Goal: Task Accomplishment & Management: Use online tool/utility

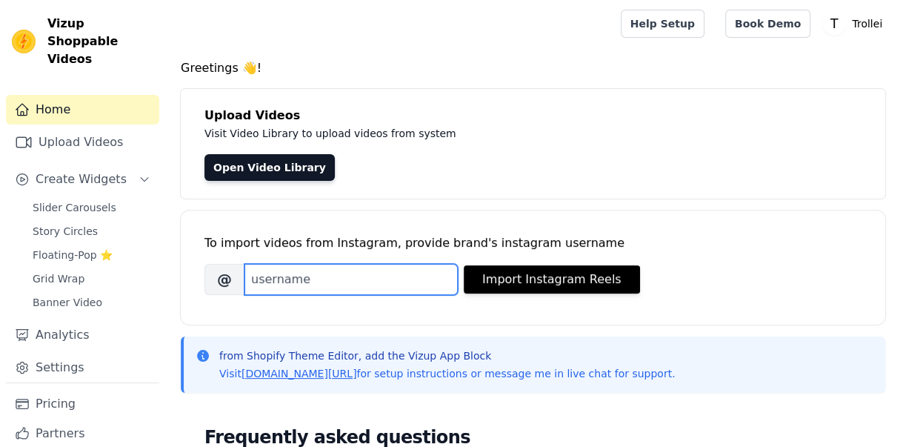
click at [371, 282] on input "Brand's Instagram Username" at bounding box center [350, 279] width 213 height 31
paste input "[DOMAIN_NAME]"
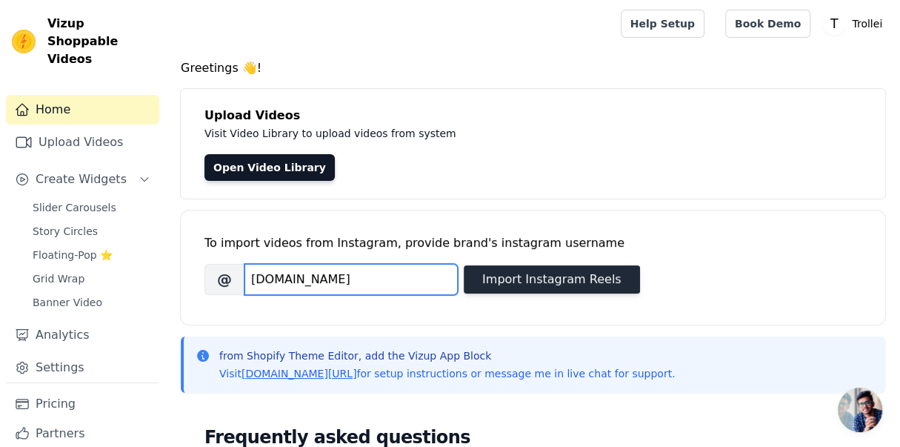
type input "trollei.uk"
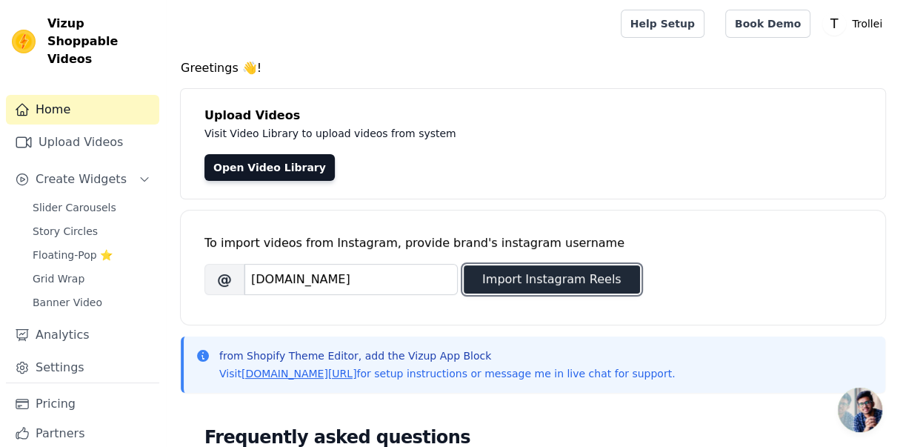
click at [559, 273] on button "Import Instagram Reels" at bounding box center [552, 279] width 176 height 28
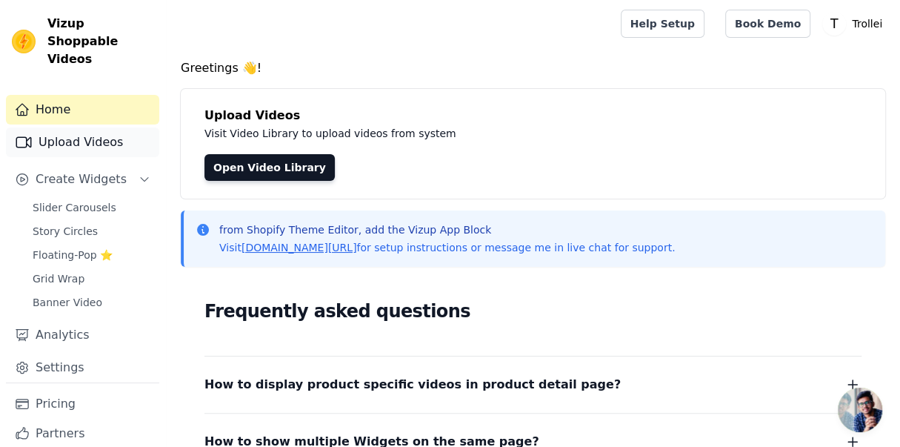
click at [68, 129] on link "Upload Videos" at bounding box center [82, 142] width 153 height 30
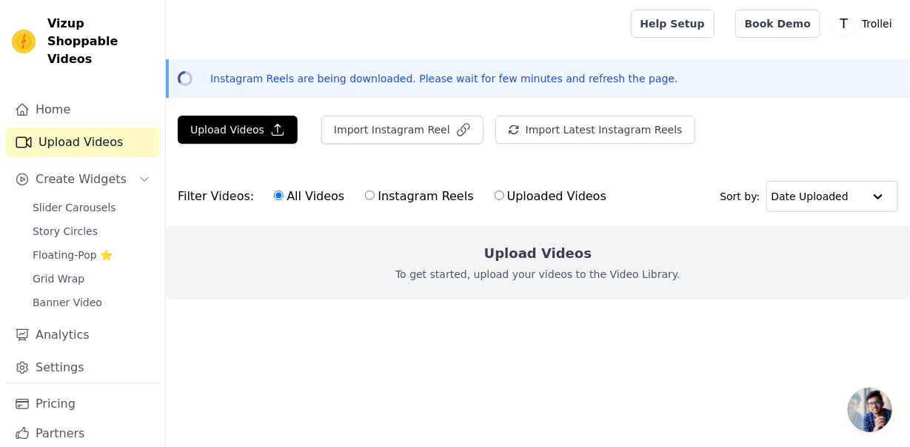
click at [415, 0] on html "Vizup Shoppable Videos Home Upload Videos Create Widgets Slider Carousels Story…" at bounding box center [455, 179] width 910 height 358
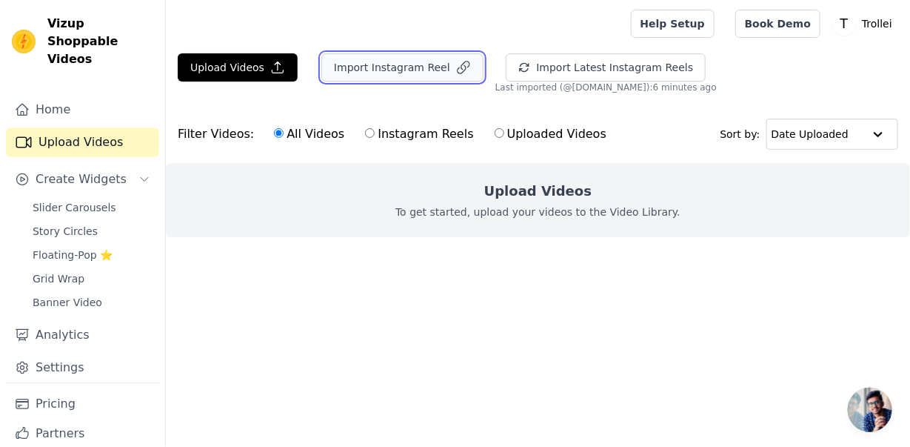
click at [422, 68] on button "Import Instagram Reel" at bounding box center [402, 67] width 162 height 28
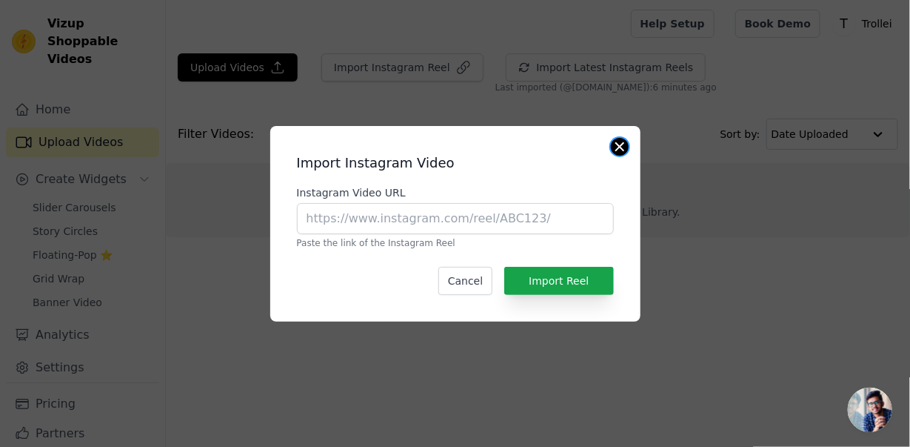
click at [626, 142] on button "Close modal" at bounding box center [620, 147] width 18 height 18
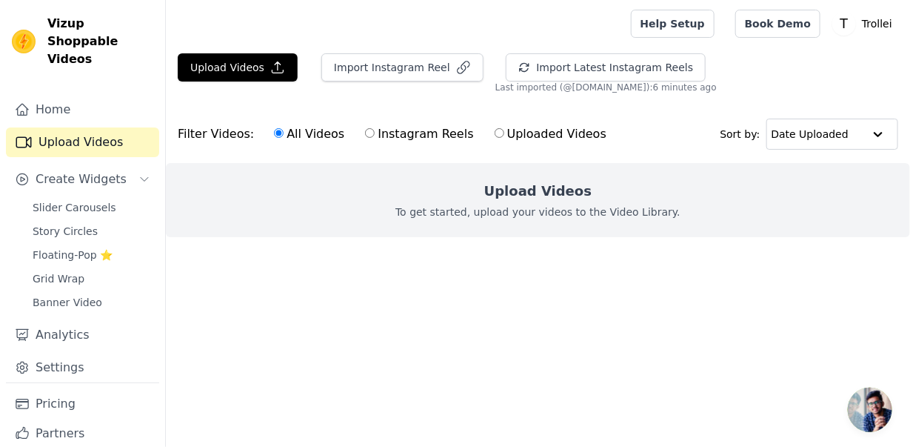
click at [351, 134] on div "All Videos Instagram Reels Uploaded Videos" at bounding box center [440, 134] width 349 height 34
click at [365, 133] on input "Instagram Reels" at bounding box center [370, 133] width 10 height 10
radio input "true"
click at [274, 134] on input "All Videos" at bounding box center [279, 133] width 10 height 10
radio input "true"
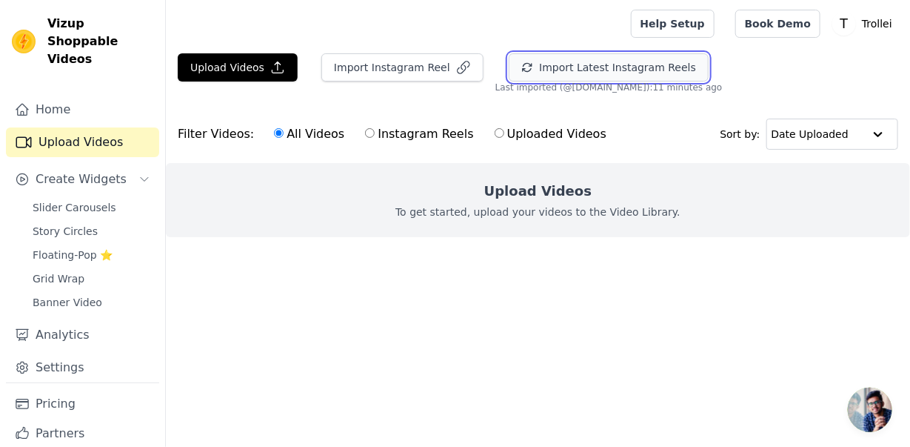
click at [550, 64] on button "Import Latest Instagram Reels" at bounding box center [609, 67] width 200 height 28
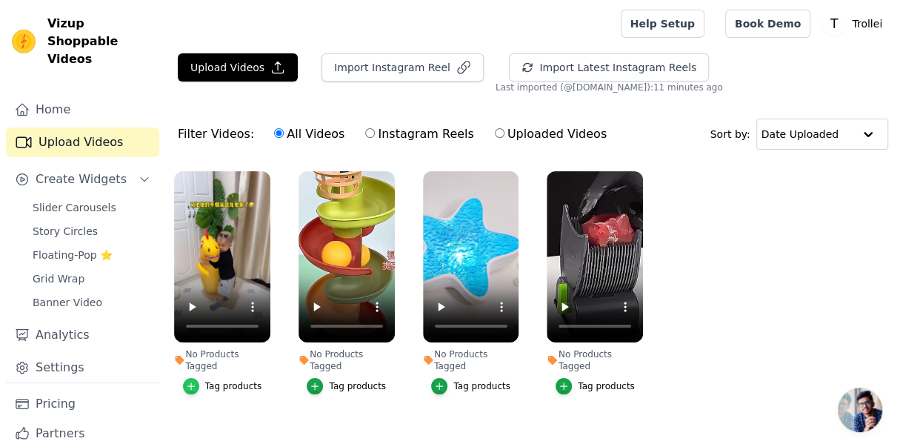
click at [196, 381] on icon "button" at bounding box center [191, 386] width 10 height 10
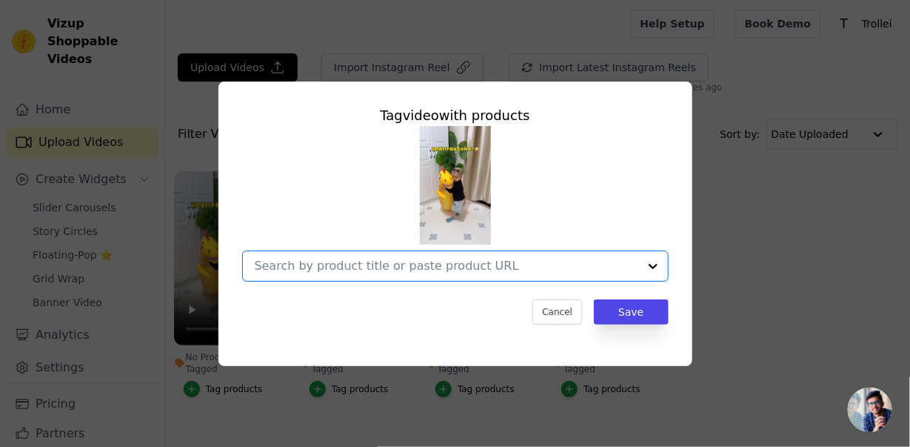
click at [390, 267] on input "No Products Tagged Tag video with products Option undefined, selected. Select i…" at bounding box center [447, 265] width 384 height 14
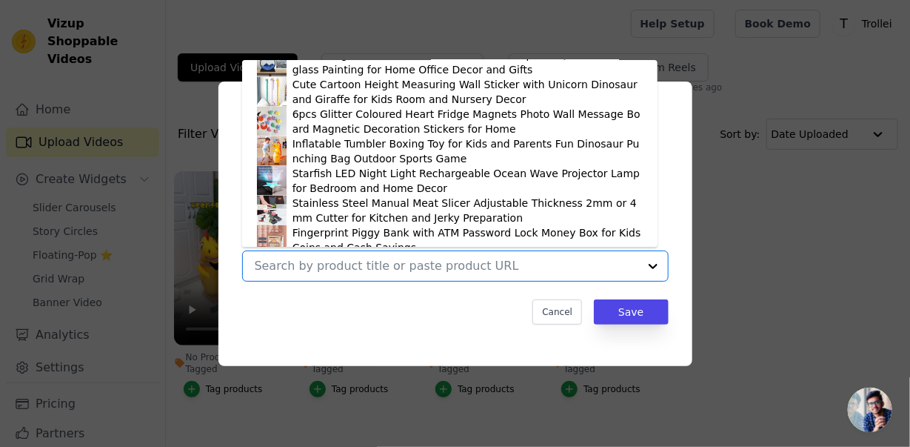
scroll to position [791, 0]
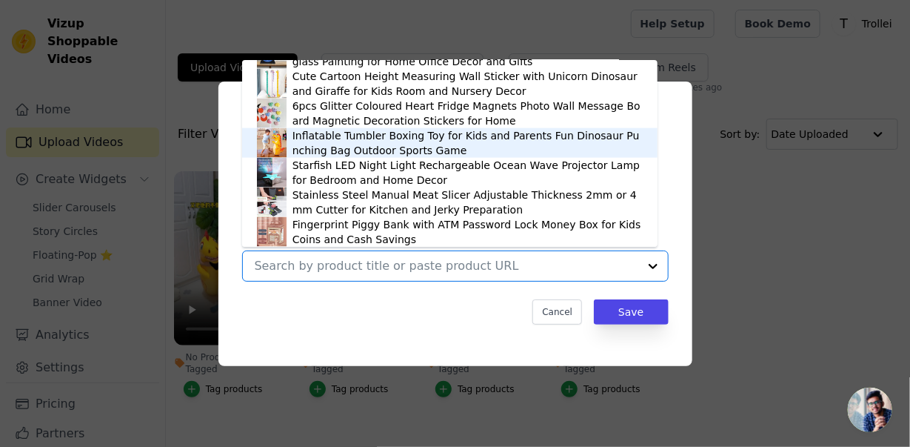
click at [271, 138] on img at bounding box center [272, 143] width 30 height 30
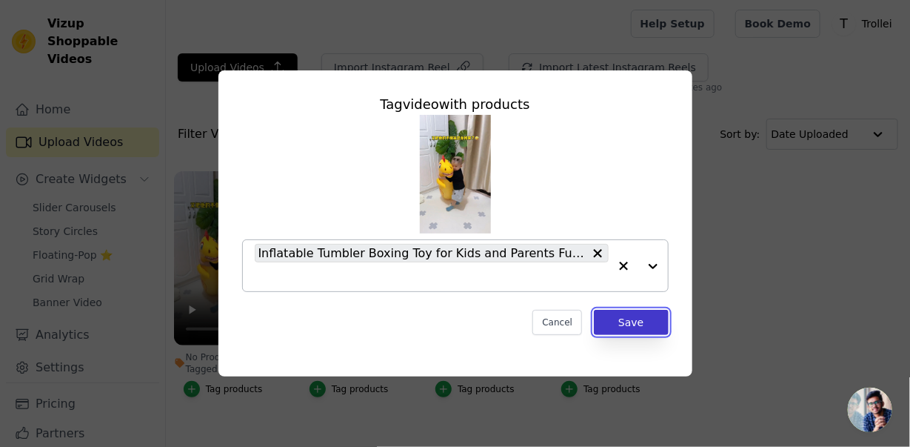
click at [622, 317] on button "Save" at bounding box center [631, 322] width 74 height 25
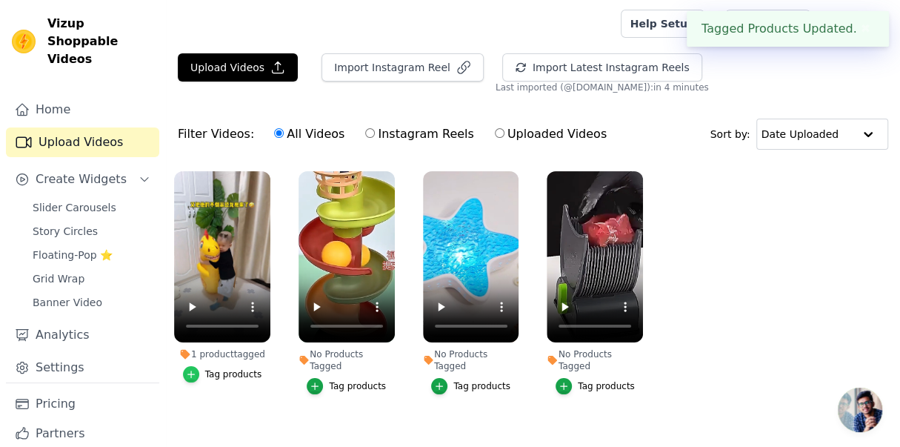
click at [195, 367] on div "button" at bounding box center [191, 374] width 16 height 16
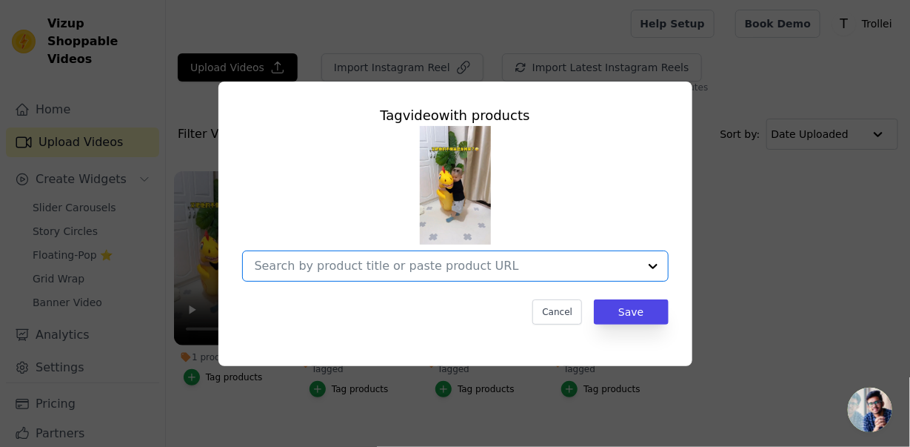
click at [444, 261] on input "1 product tagged Tag video with products Option undefined, selected. Select is …" at bounding box center [447, 265] width 384 height 14
click at [416, 267] on input "1 product tagged Tag video with products Option undefined, selected. Select is …" at bounding box center [447, 265] width 384 height 14
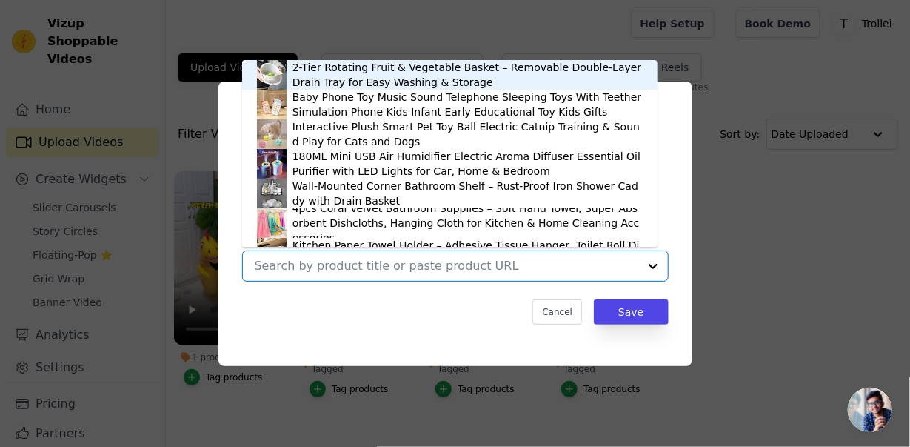
paste input "https://trollei.co.uk/products/inflatable-tumbler-boxing-toy-for-kids-and-paren…"
type input "https://trollei.co.uk/products/inflatable-tumbler-boxing-toy-for-kids-and-paren…"
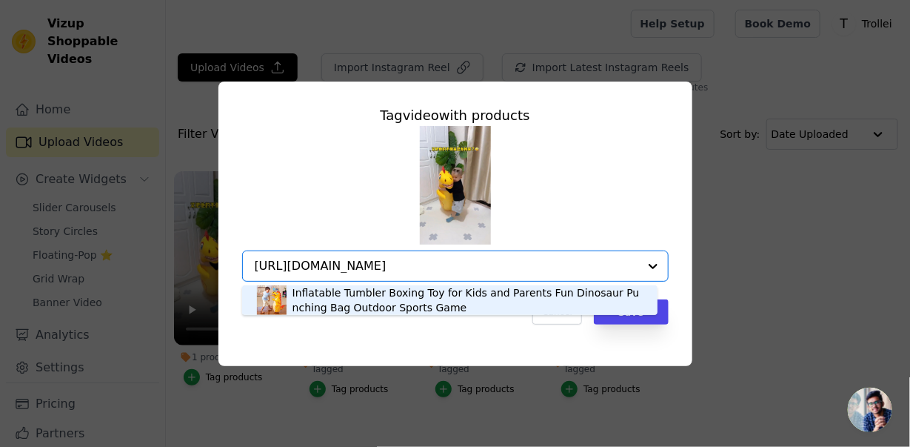
click at [583, 301] on div "Inflatable Tumbler Boxing Toy for Kids and Parents Fun Dinosaur Punching Bag Ou…" at bounding box center [468, 300] width 350 height 30
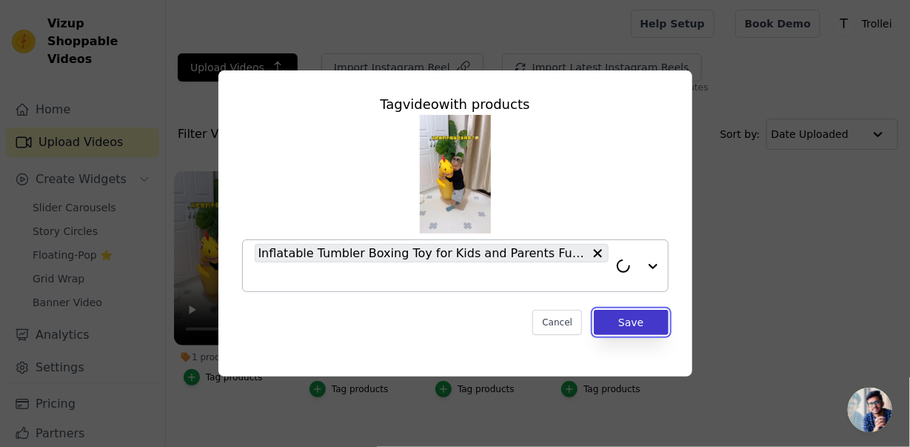
click at [652, 324] on button "Save" at bounding box center [631, 322] width 74 height 25
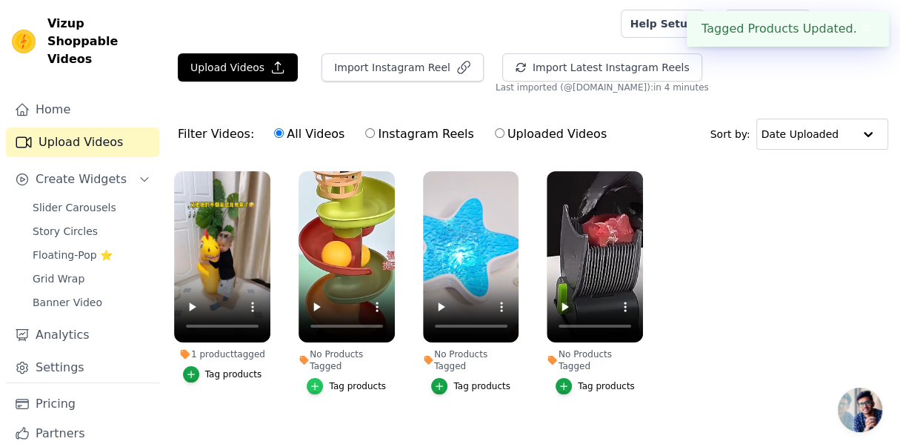
click at [318, 382] on icon "button" at bounding box center [315, 385] width 7 height 7
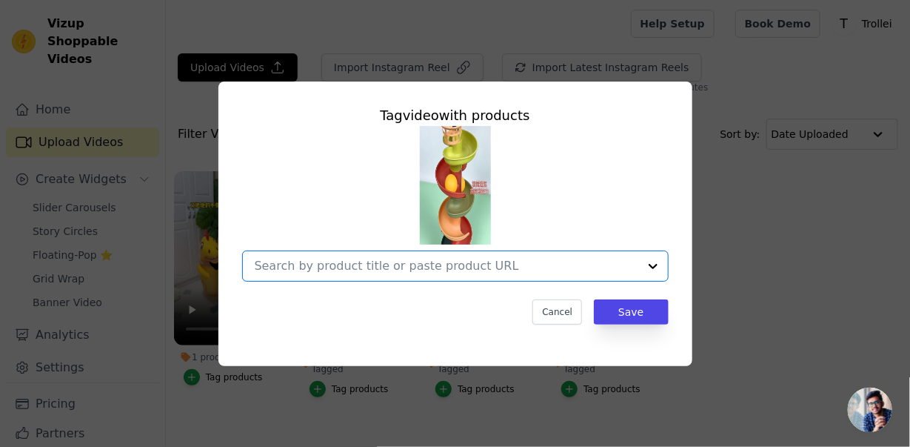
paste input "https://trollei.co.uk/products/montessori-baby-toys-0-36-months-rolling-ball-tr…"
type input "https://trollei.co.uk/products/montessori-baby-toys-0-36-months-rolling-ball-tr…"
click at [467, 271] on input "https://trollei.co.uk/products/montessori-baby-toys-0-36-months-rolling-ball-tr…" at bounding box center [447, 265] width 384 height 14
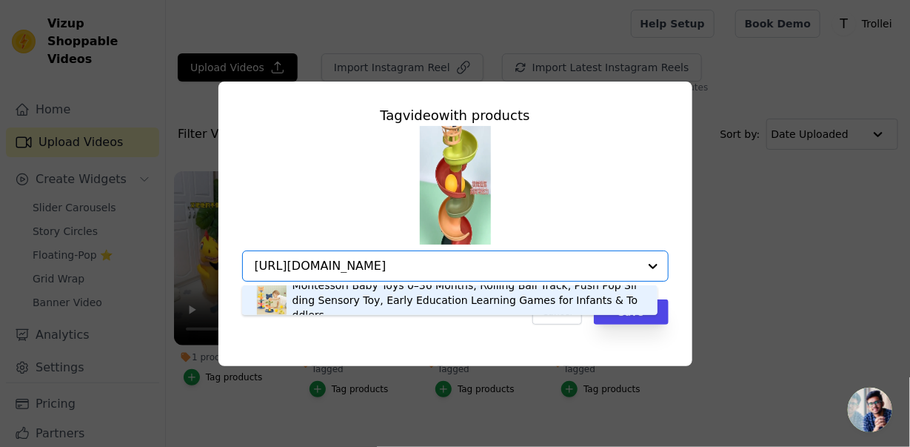
click at [425, 307] on div "Montessori Baby Toys 0–36 Months, Rolling Ball Track, Push Pop Sliding Sensory …" at bounding box center [468, 300] width 350 height 44
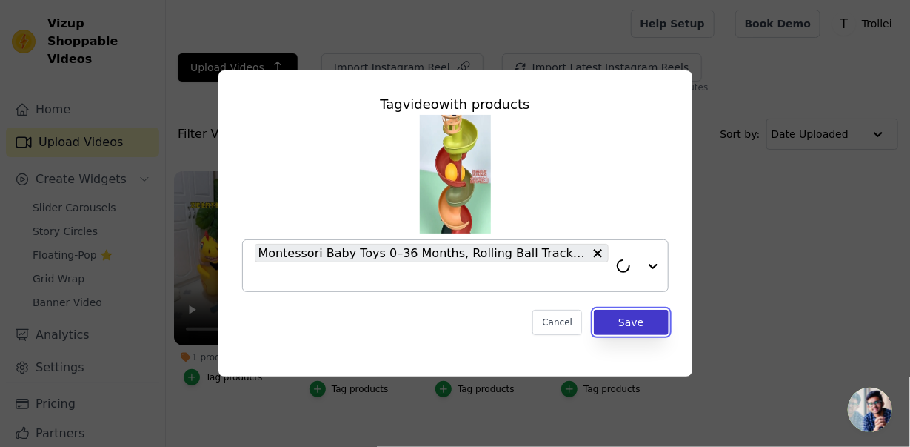
click at [655, 321] on button "Save" at bounding box center [631, 322] width 74 height 25
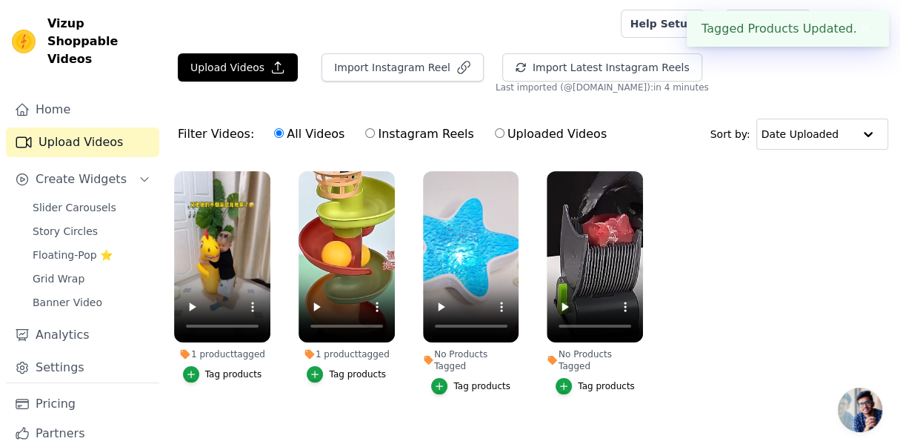
click at [475, 380] on div "Tag products" at bounding box center [481, 386] width 57 height 12
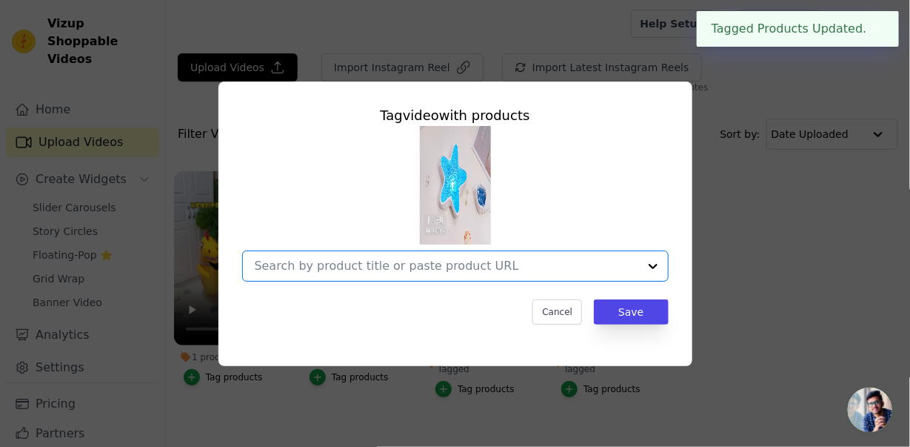
click at [401, 273] on input "No Products Tagged Tag video with products Option undefined, selected. Select i…" at bounding box center [447, 265] width 384 height 14
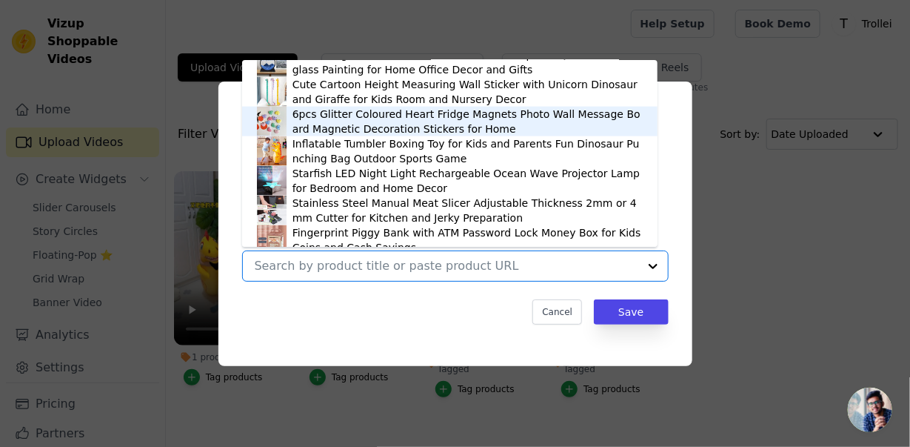
scroll to position [789, 0]
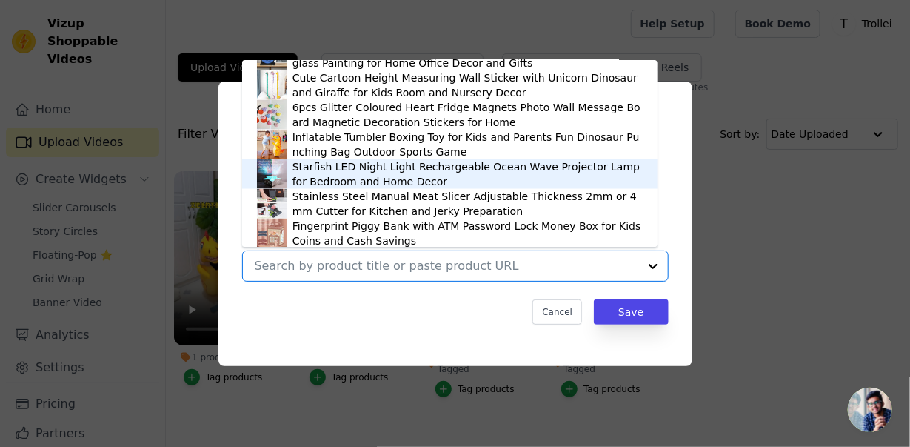
click at [311, 171] on div "Starfish LED Night Light Rechargeable Ocean Wave Projector Lamp for Bedroom and…" at bounding box center [468, 174] width 350 height 30
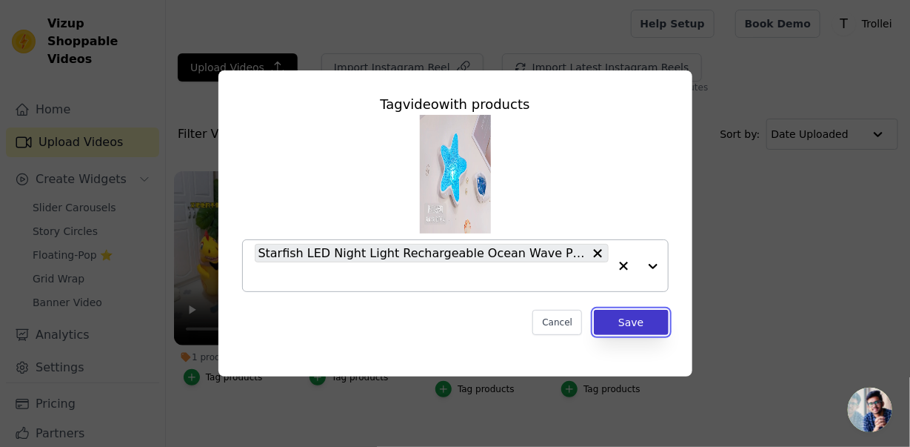
click at [615, 317] on button "Save" at bounding box center [631, 322] width 74 height 25
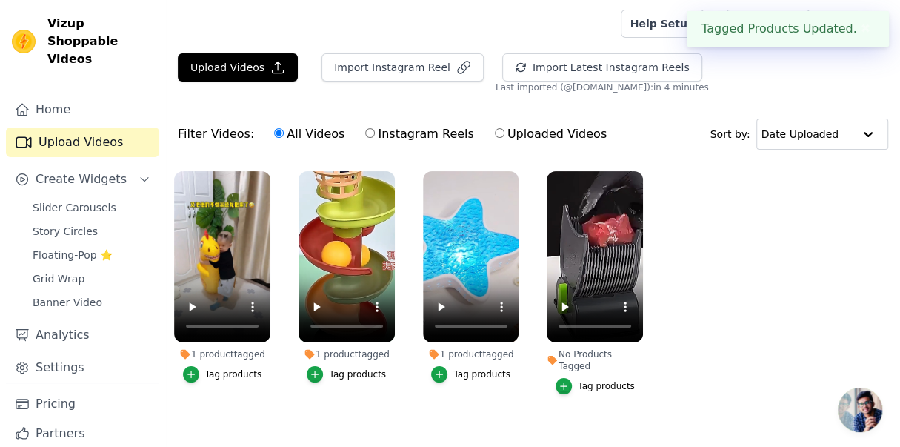
click at [579, 378] on button "Tag products" at bounding box center [594, 386] width 79 height 16
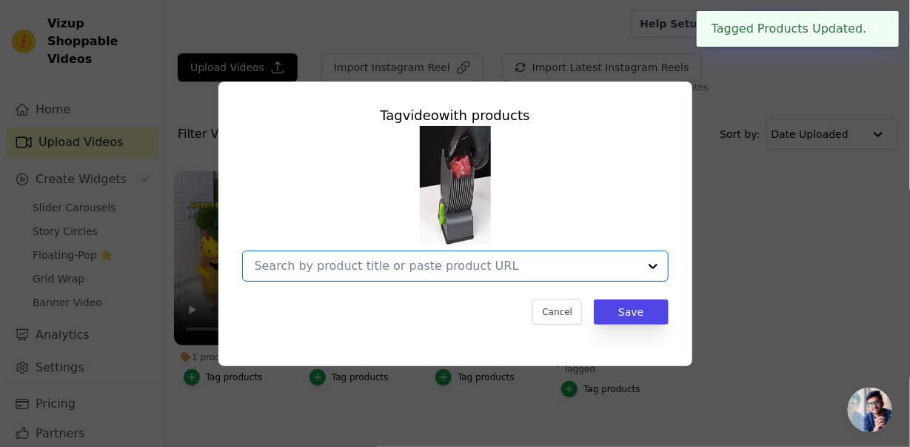
click at [391, 273] on input "No Products Tagged Tag video with products Option undefined, selected. Select i…" at bounding box center [447, 265] width 384 height 14
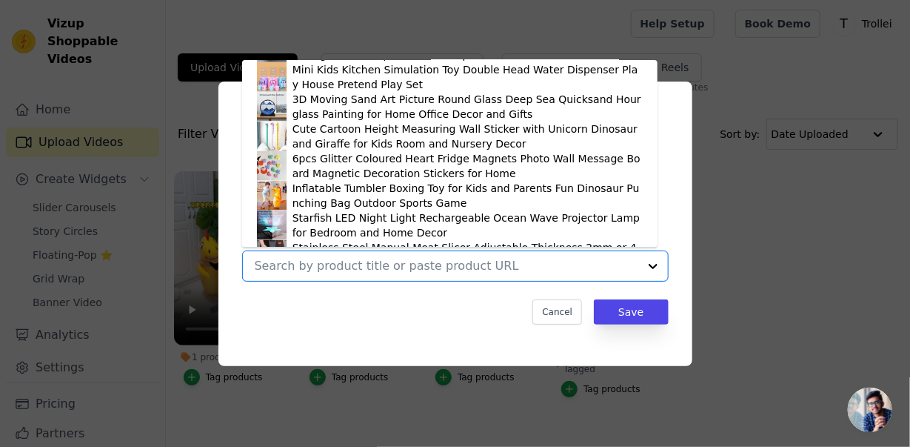
scroll to position [791, 0]
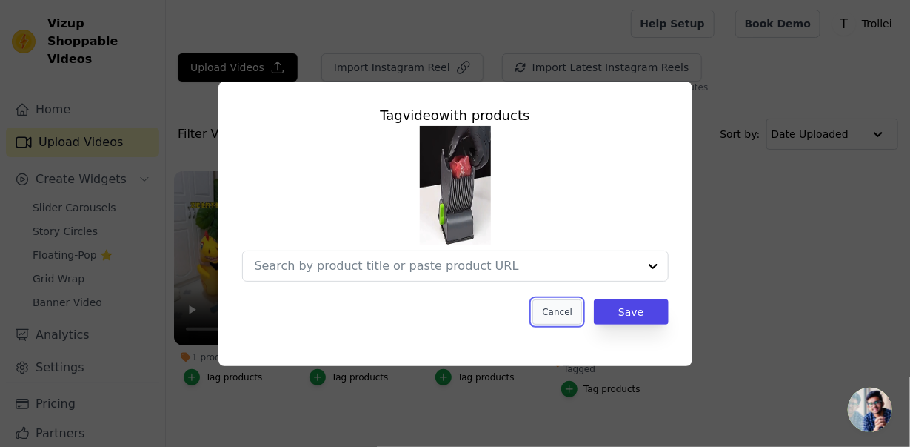
click at [561, 308] on button "Cancel" at bounding box center [557, 311] width 50 height 25
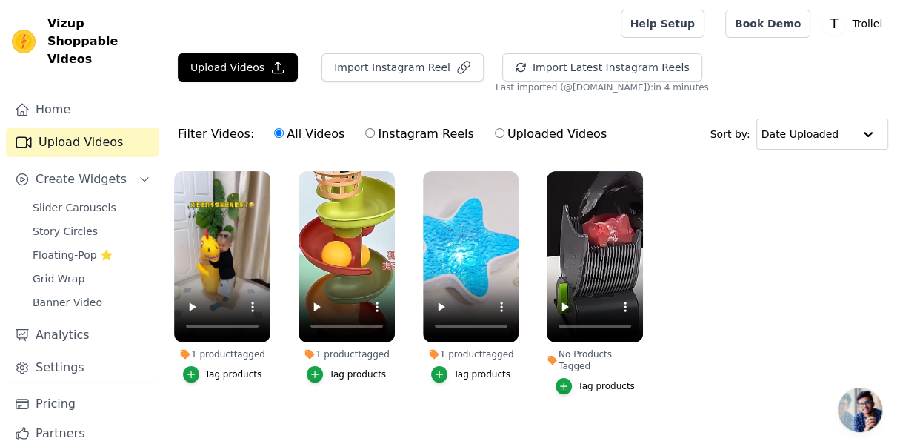
click at [598, 380] on div "Tag products" at bounding box center [606, 386] width 57 height 12
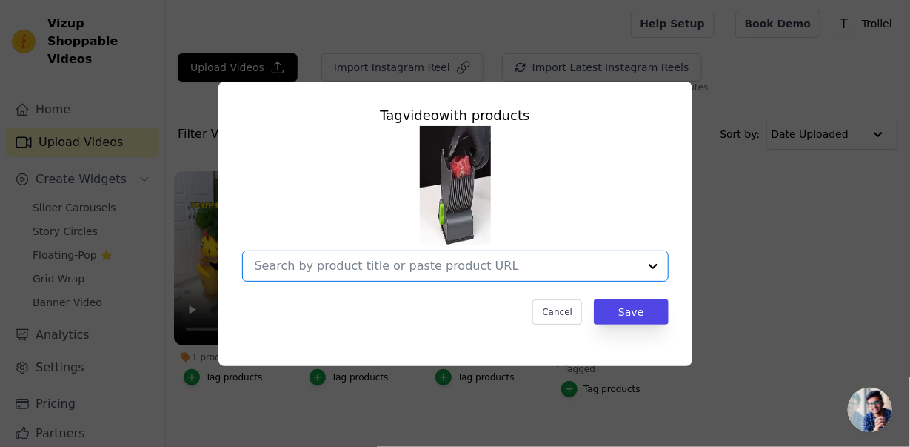
click at [350, 271] on input "No Products Tagged Tag video with products Option undefined, selected. Select i…" at bounding box center [447, 265] width 384 height 14
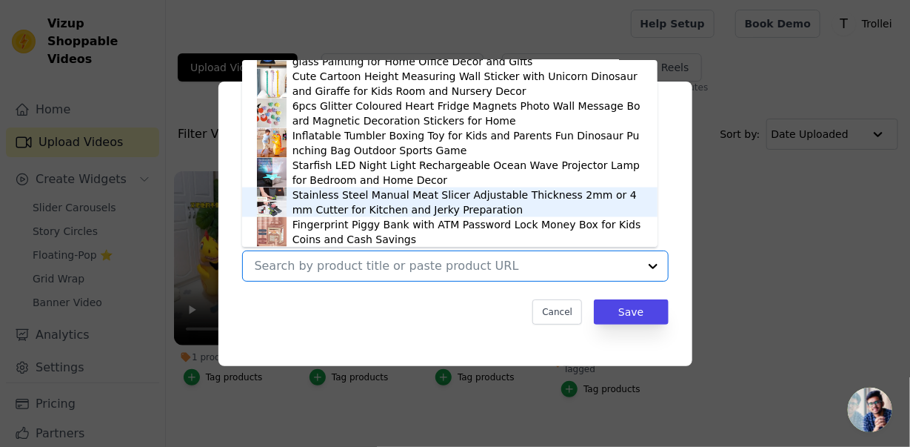
click at [285, 198] on img at bounding box center [272, 202] width 30 height 30
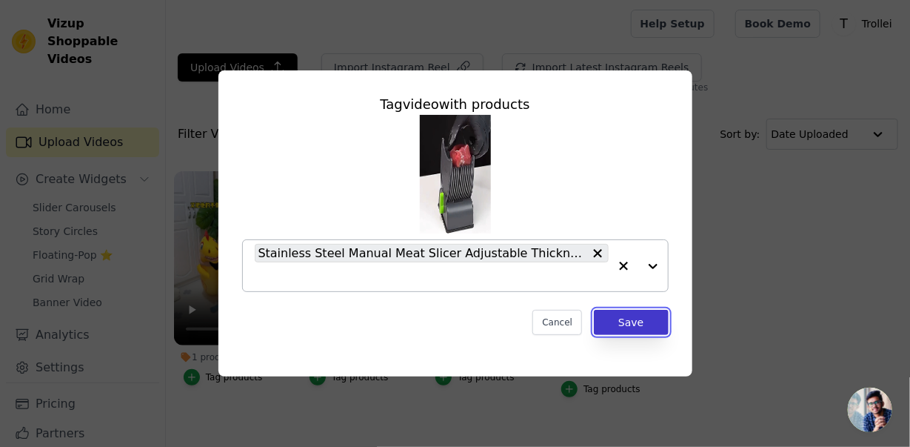
click at [632, 322] on button "Save" at bounding box center [631, 322] width 74 height 25
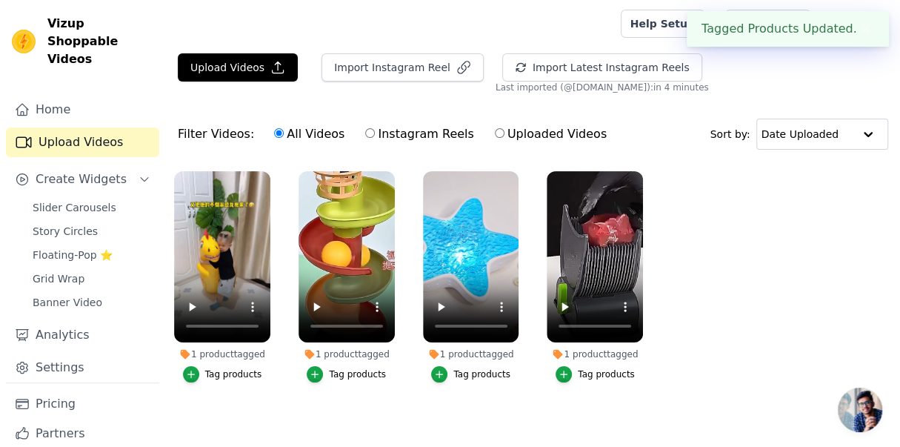
click at [418, 405] on ul "1 product tagged Tag products 1 product tagged Tag products 1 product tagged Ta…" at bounding box center [533, 291] width 734 height 257
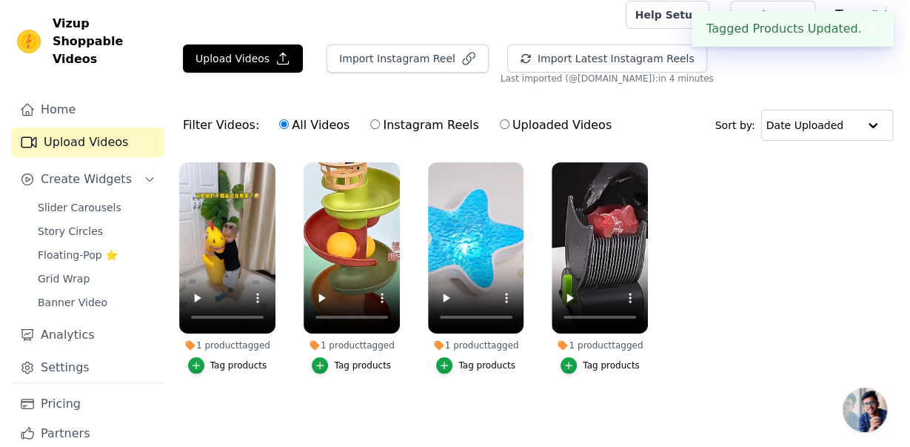
scroll to position [0, 0]
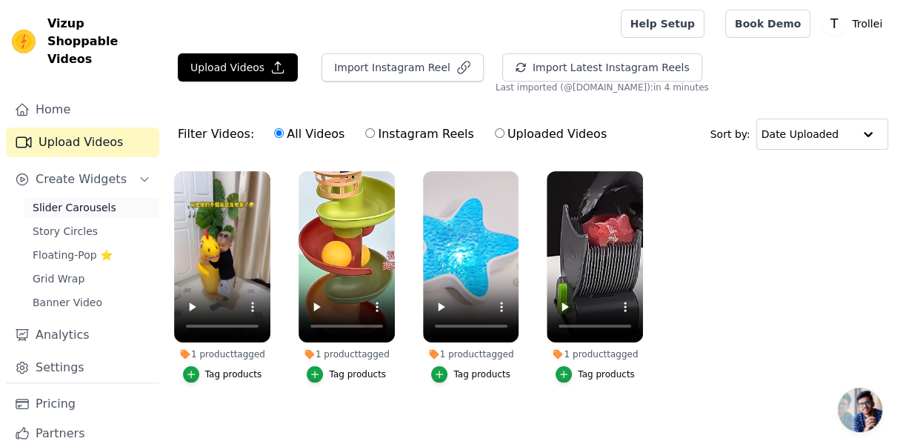
click at [75, 200] on span "Slider Carousels" at bounding box center [75, 207] width 84 height 15
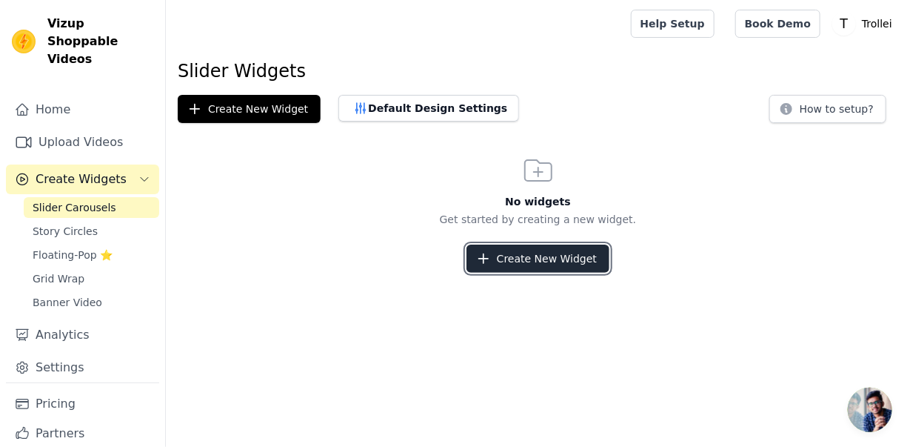
click at [527, 265] on button "Create New Widget" at bounding box center [538, 258] width 143 height 28
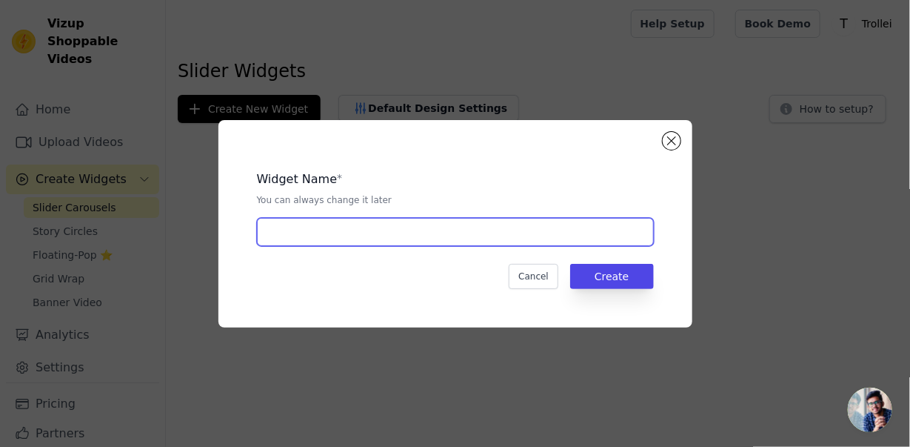
click at [337, 232] on input "text" at bounding box center [455, 232] width 397 height 28
type input "I"
type input "Top Stories"
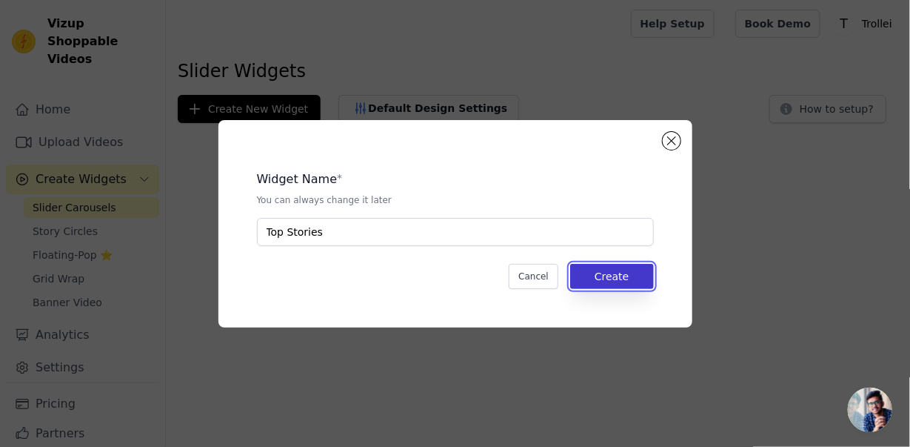
click at [627, 285] on button "Create" at bounding box center [612, 276] width 84 height 25
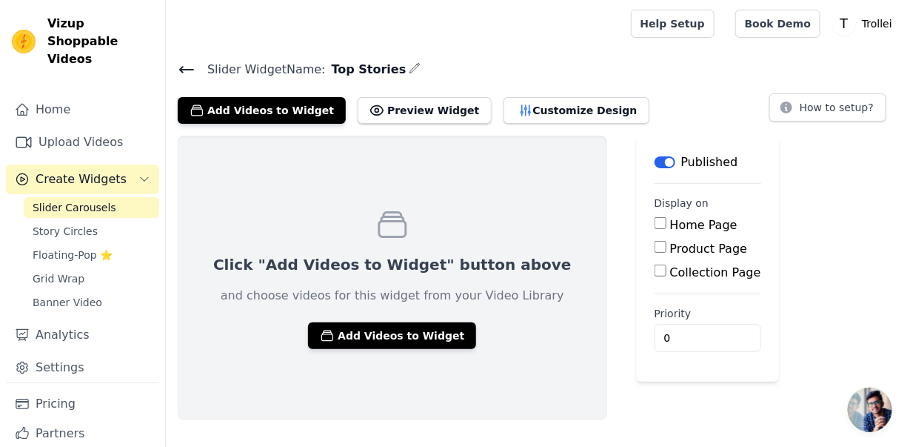
click at [655, 225] on input "Home Page" at bounding box center [661, 223] width 12 height 12
checkbox input "true"
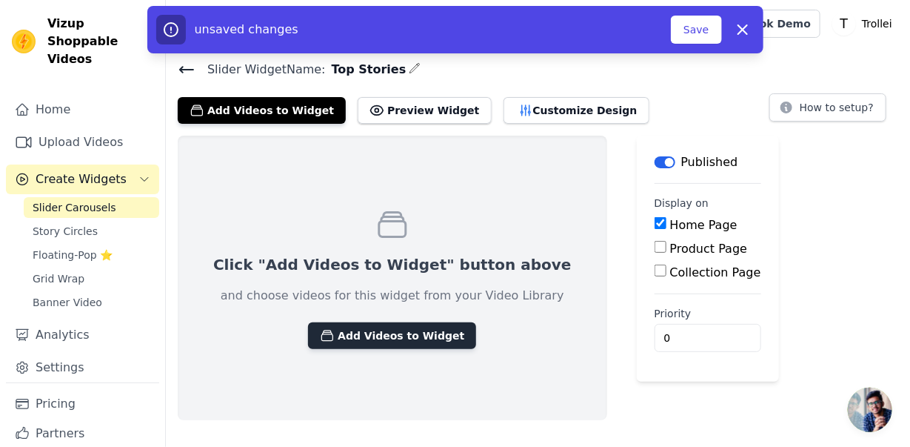
click at [369, 338] on button "Add Videos to Widget" at bounding box center [392, 335] width 168 height 27
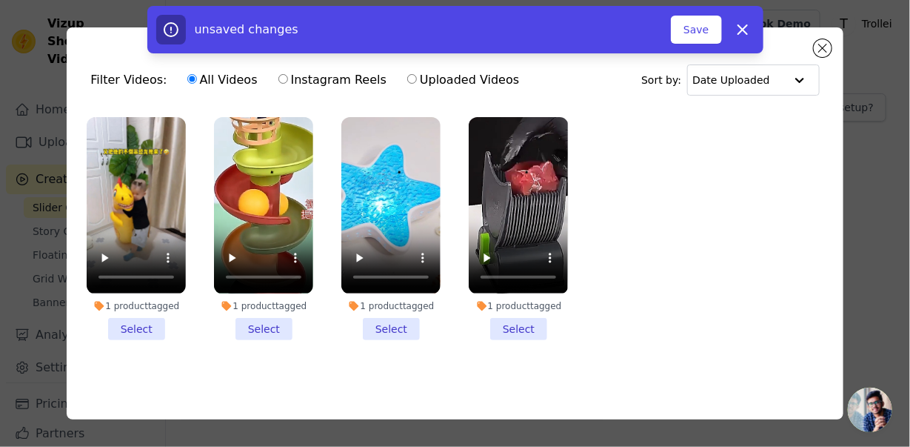
click at [142, 332] on li "1 product tagged Select" at bounding box center [136, 228] width 99 height 222
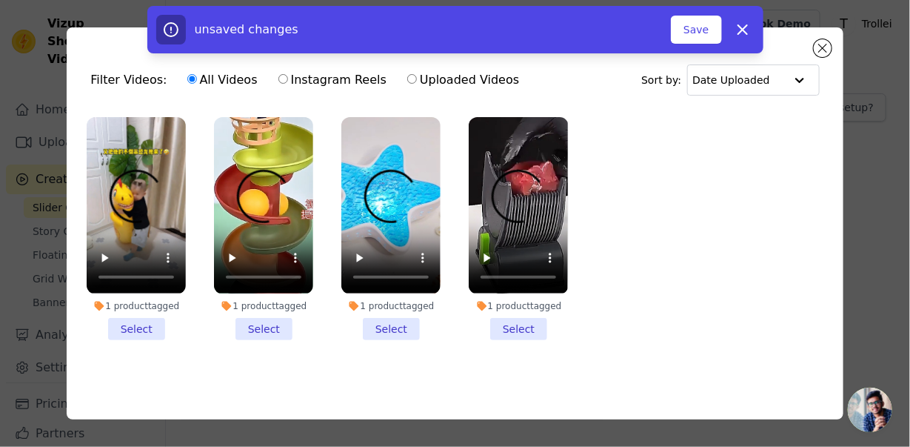
click at [0, 0] on input "1 product tagged Select" at bounding box center [0, 0] width 0 height 0
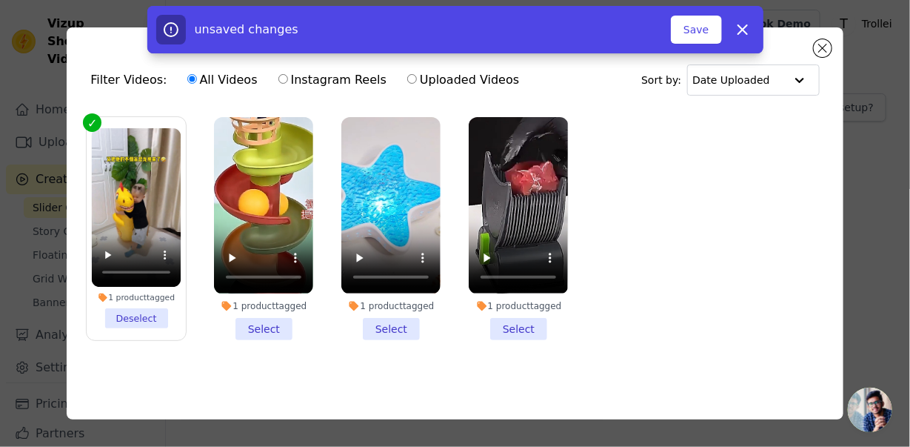
click at [274, 324] on li "1 product tagged Select" at bounding box center [263, 228] width 99 height 222
click at [0, 0] on input "1 product tagged Select" at bounding box center [0, 0] width 0 height 0
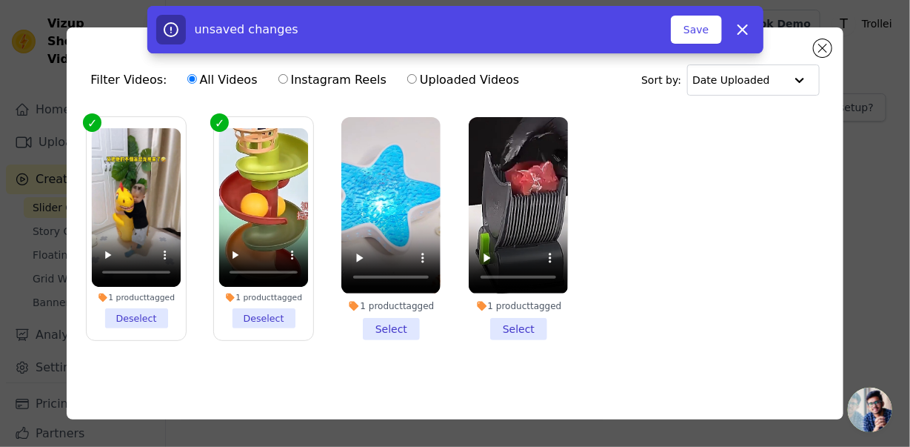
click at [388, 324] on li "1 product tagged Select" at bounding box center [390, 228] width 99 height 222
click at [0, 0] on input "1 product tagged Select" at bounding box center [0, 0] width 0 height 0
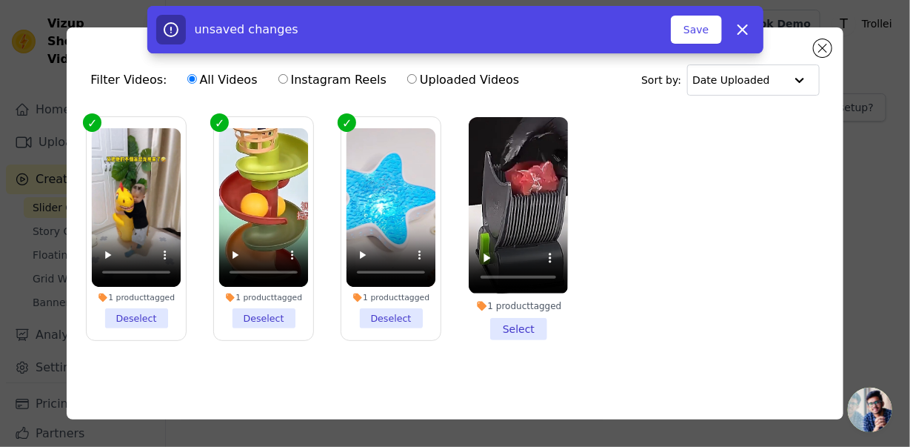
click at [539, 327] on li "1 product tagged Select" at bounding box center [518, 228] width 99 height 222
click at [0, 0] on input "1 product tagged Select" at bounding box center [0, 0] width 0 height 0
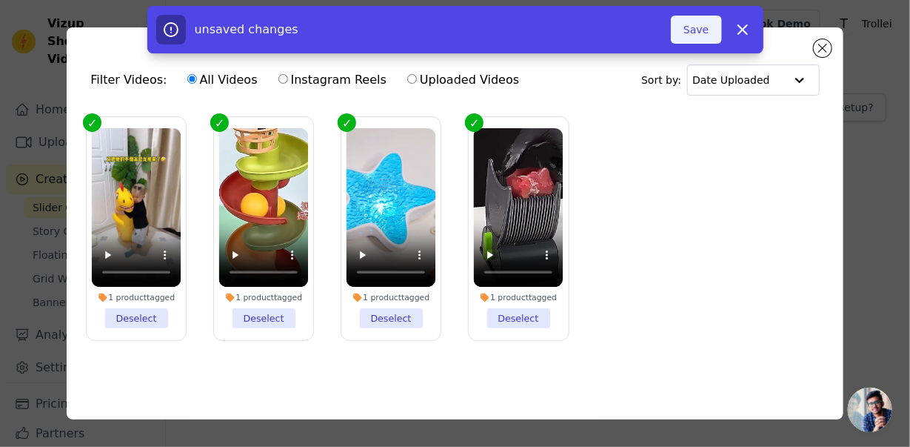
click at [703, 31] on button "Save" at bounding box center [696, 30] width 50 height 28
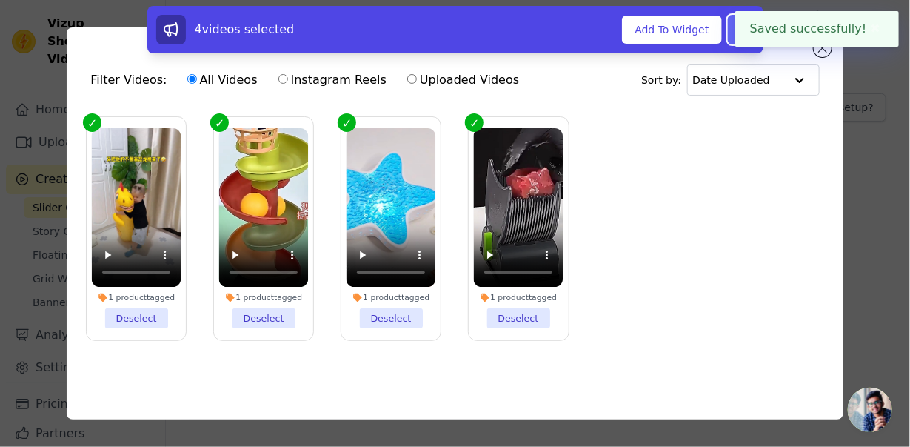
click at [738, 37] on icon at bounding box center [743, 30] width 18 height 18
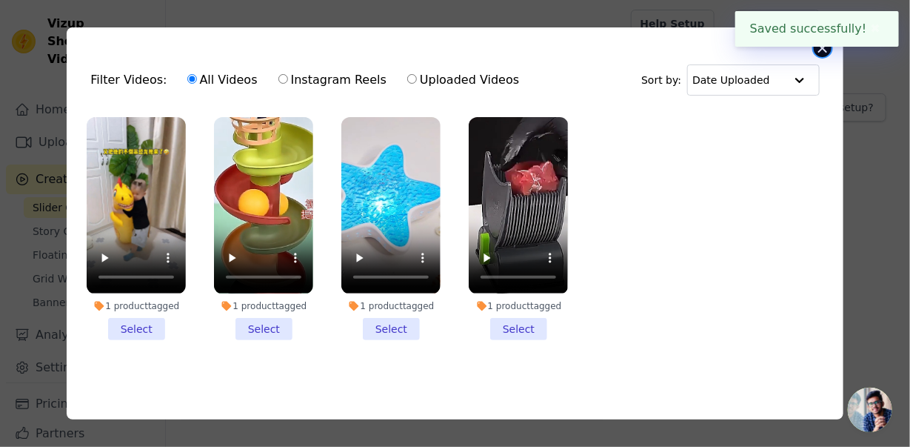
click at [820, 51] on button "Close modal" at bounding box center [823, 48] width 18 height 18
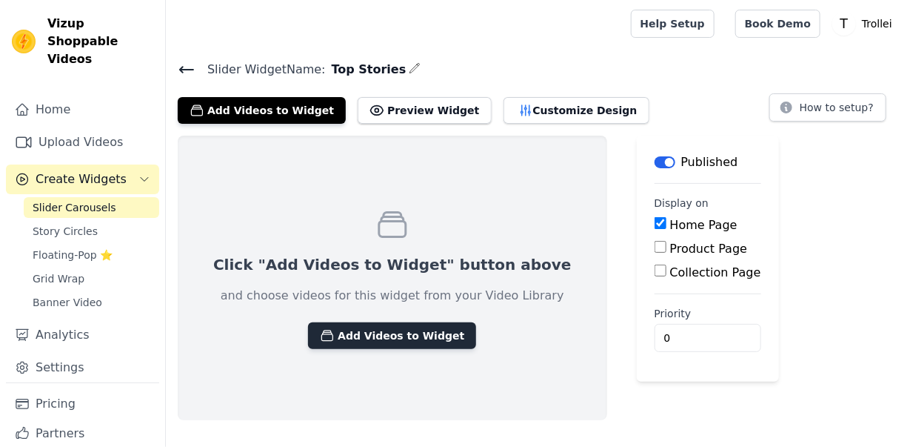
click at [373, 339] on button "Add Videos to Widget" at bounding box center [392, 335] width 168 height 27
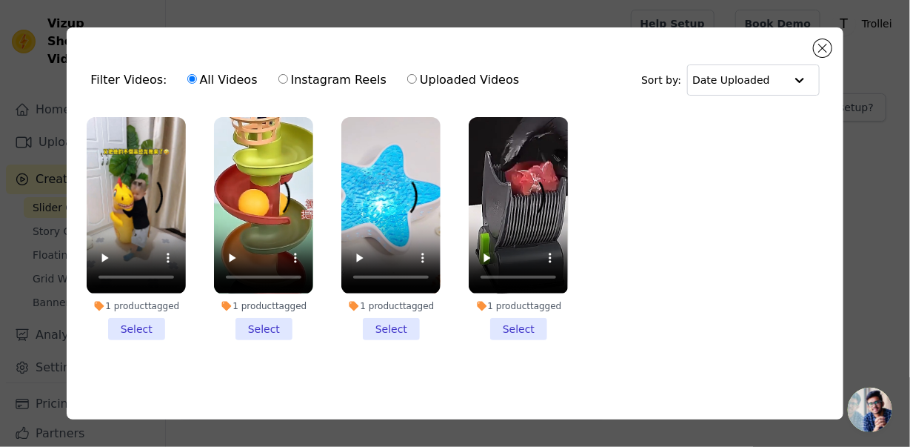
click at [133, 325] on li "1 product tagged Select" at bounding box center [136, 228] width 99 height 222
click at [0, 0] on input "1 product tagged Select" at bounding box center [0, 0] width 0 height 0
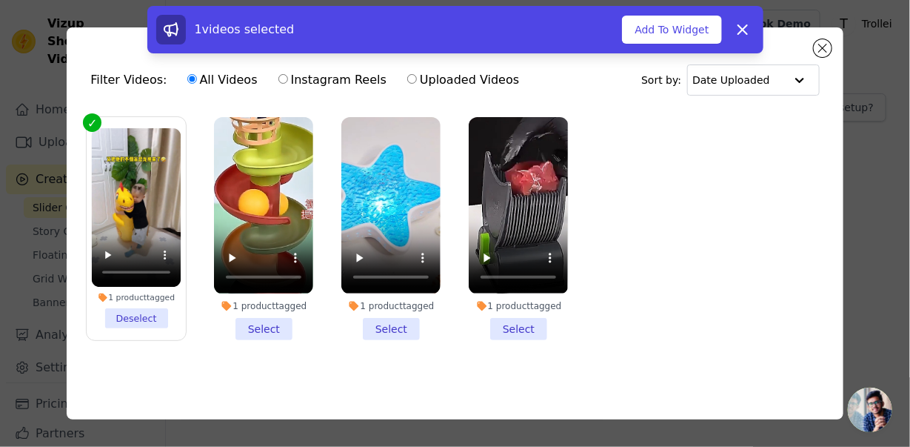
click at [273, 332] on li "1 product tagged Select" at bounding box center [263, 228] width 99 height 222
click at [0, 0] on input "1 product tagged Select" at bounding box center [0, 0] width 0 height 0
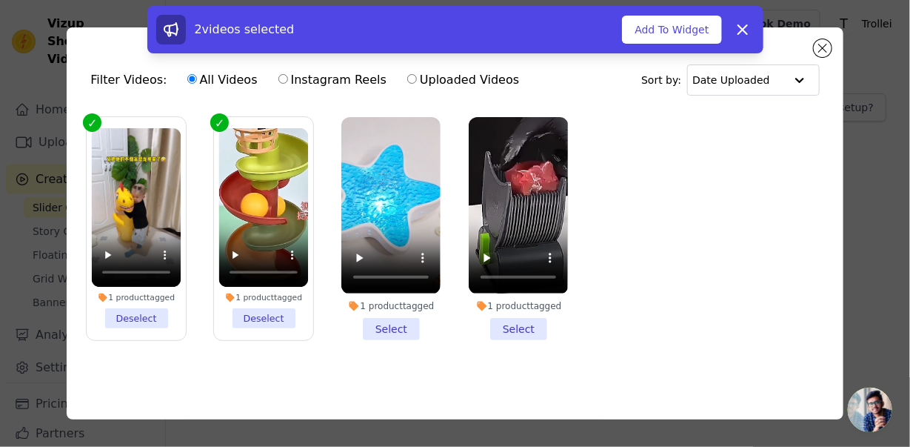
click at [381, 325] on li "1 product tagged Select" at bounding box center [390, 228] width 99 height 222
click at [0, 0] on input "1 product tagged Select" at bounding box center [0, 0] width 0 height 0
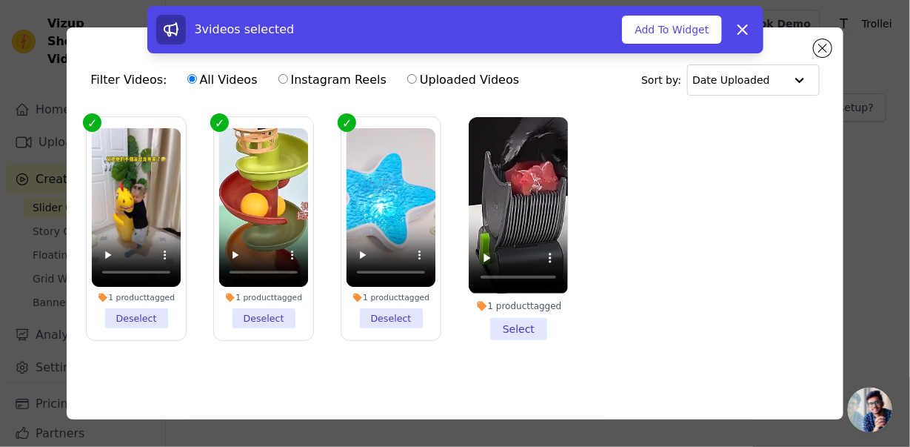
click at [510, 324] on li "1 product tagged Select" at bounding box center [518, 228] width 99 height 222
click at [0, 0] on input "1 product tagged Select" at bounding box center [0, 0] width 0 height 0
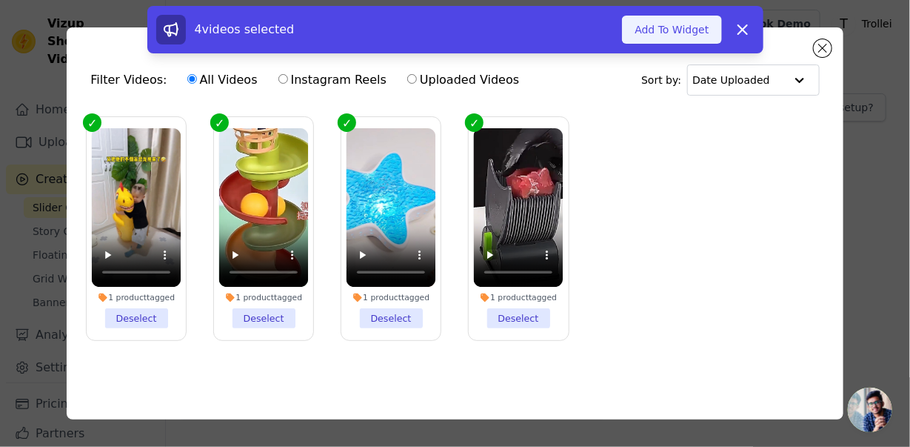
click at [652, 31] on button "Add To Widget" at bounding box center [671, 30] width 99 height 28
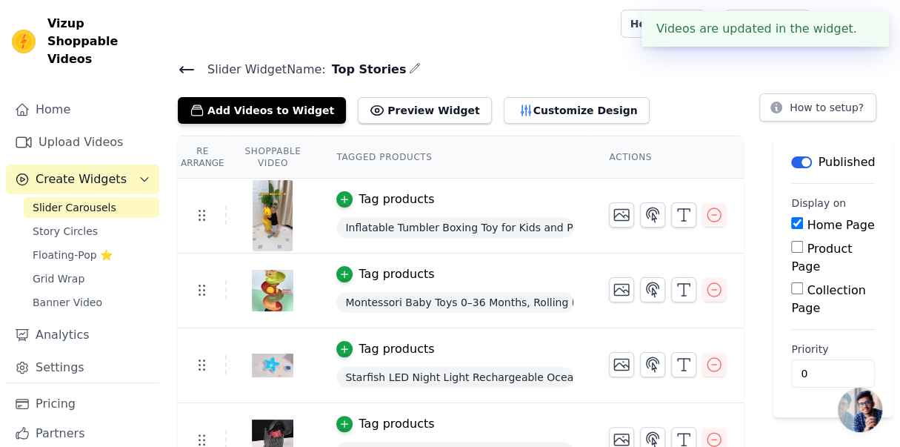
scroll to position [27, 0]
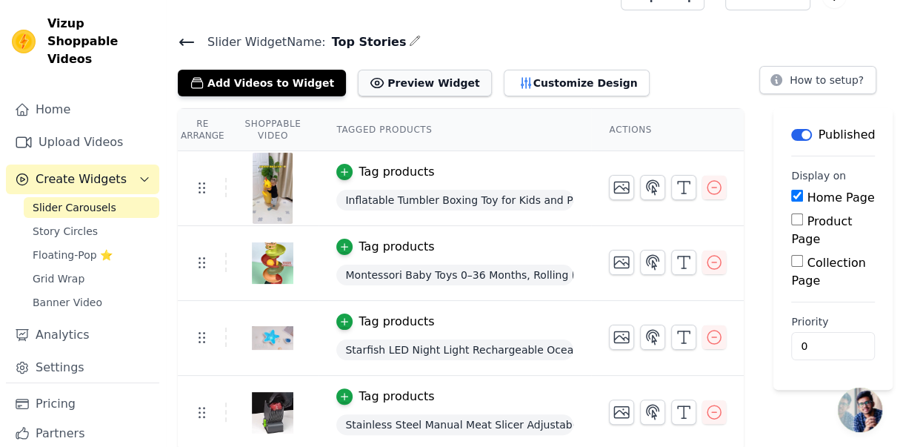
click at [398, 88] on button "Preview Widget" at bounding box center [424, 83] width 133 height 27
click at [812, 332] on input "0" at bounding box center [833, 346] width 84 height 28
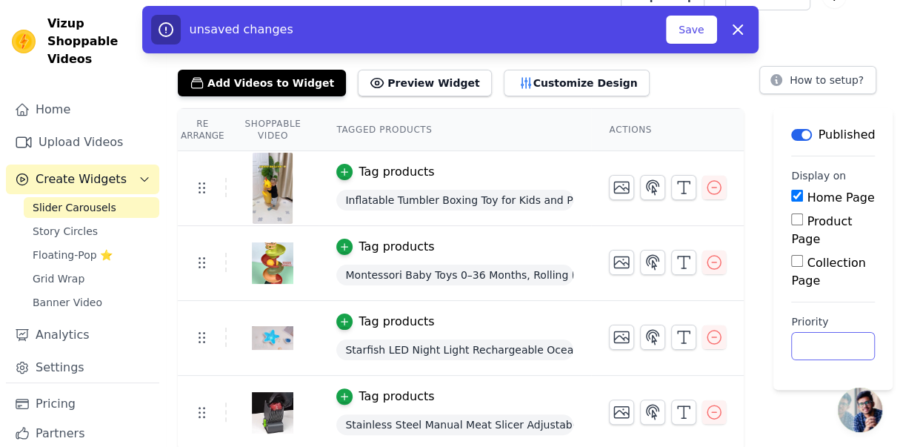
type input "1"
click at [746, 250] on div "Re Arrange Shoppable Video Tagged Products Actions Tag products Inflatable Tumb…" at bounding box center [533, 279] width 734 height 342
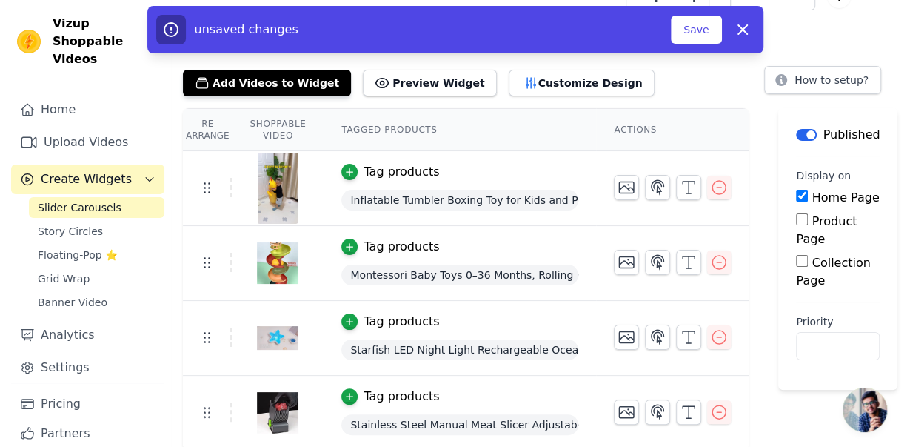
scroll to position [0, 0]
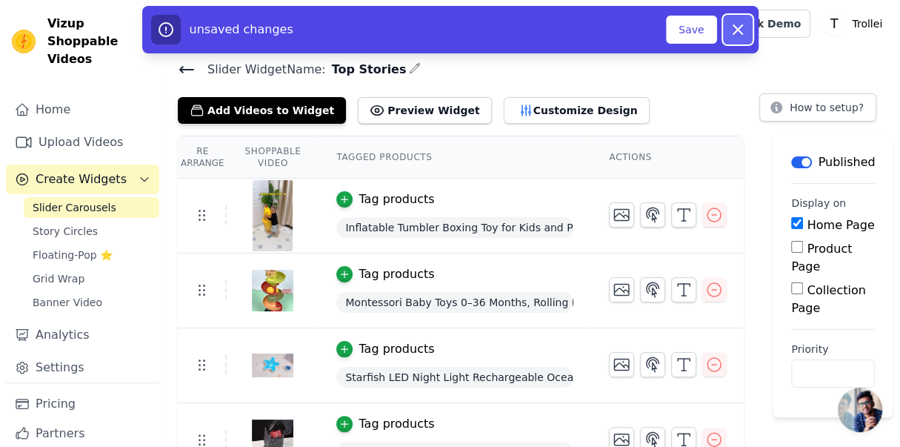
click at [734, 28] on icon "button" at bounding box center [738, 30] width 18 height 18
type input "0"
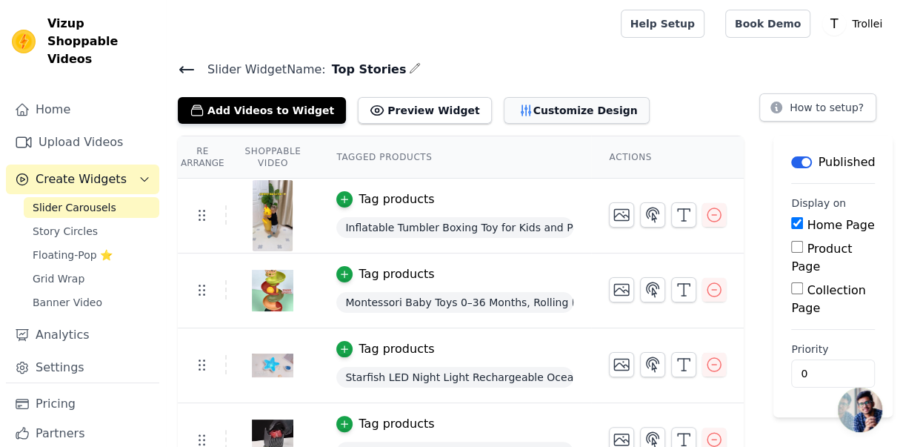
click at [543, 107] on button "Customize Design" at bounding box center [577, 110] width 146 height 27
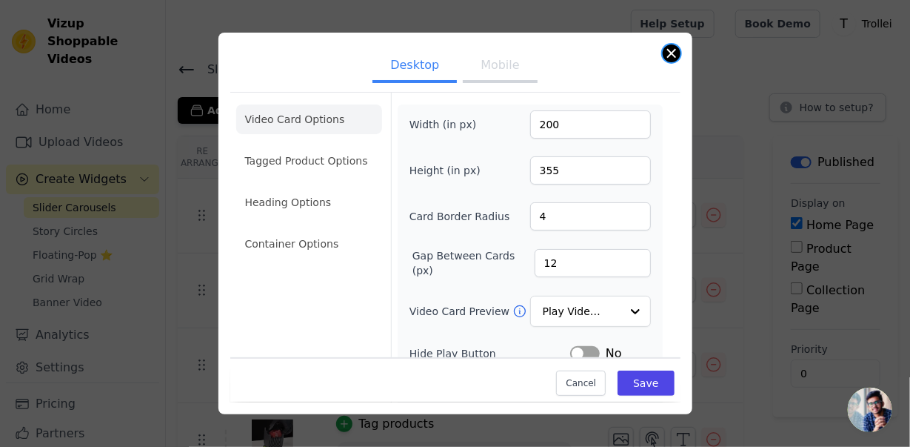
click at [677, 53] on button "Close modal" at bounding box center [672, 53] width 18 height 18
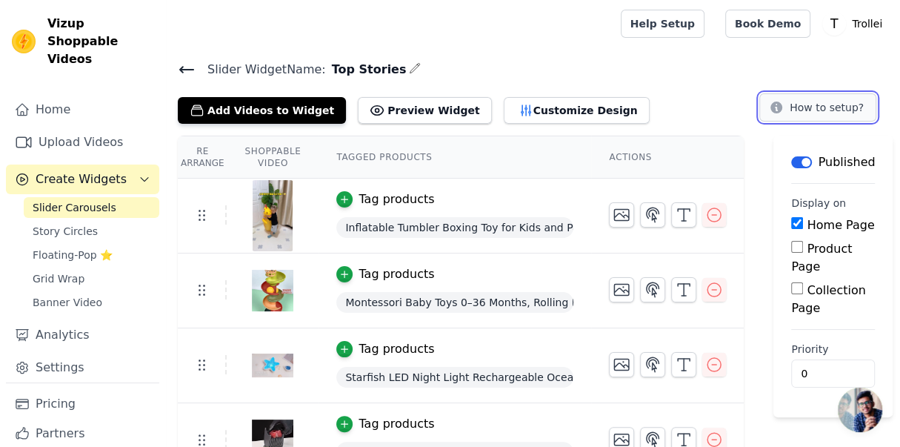
click at [796, 104] on button "How to setup?" at bounding box center [817, 107] width 117 height 28
